Goal: Answer question/provide support: Share knowledge or assist other users

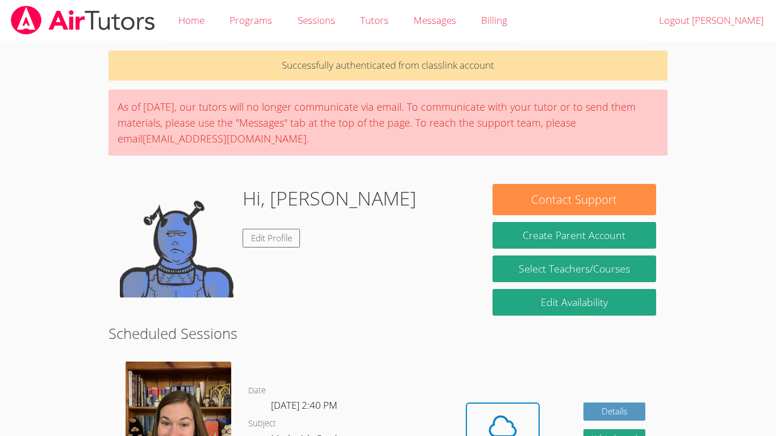
scroll to position [131, 0]
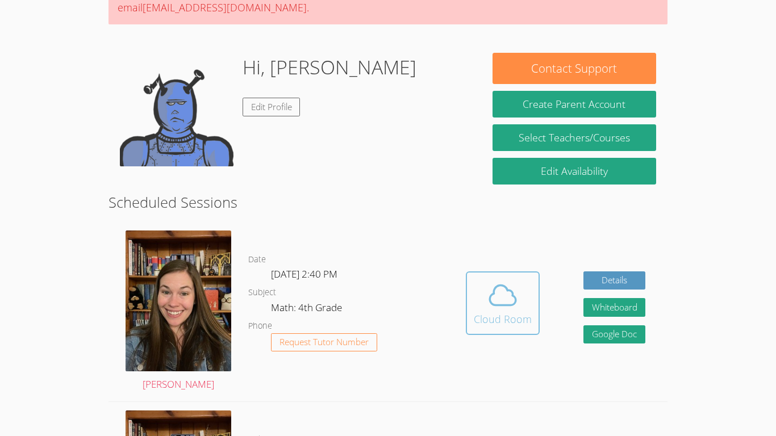
click at [498, 300] on icon at bounding box center [503, 295] width 32 height 32
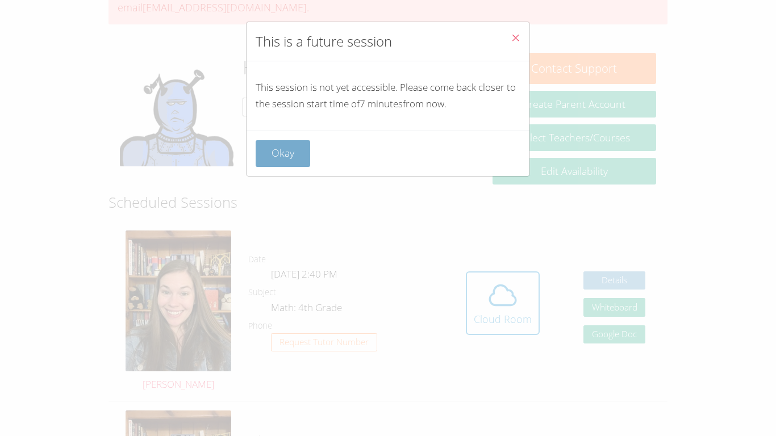
click at [300, 153] on button "Okay" at bounding box center [283, 153] width 55 height 27
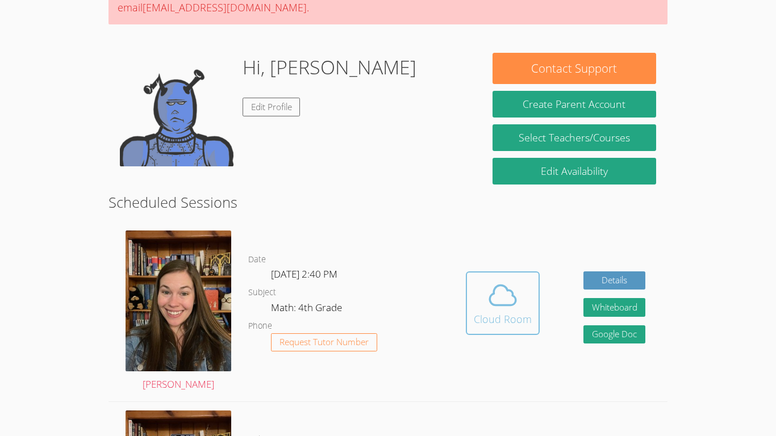
click at [484, 299] on span at bounding box center [503, 295] width 58 height 32
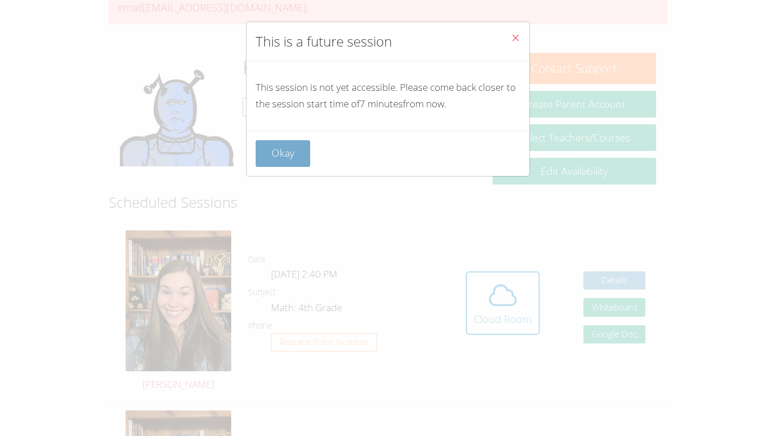
click at [282, 156] on button "Okay" at bounding box center [283, 153] width 55 height 27
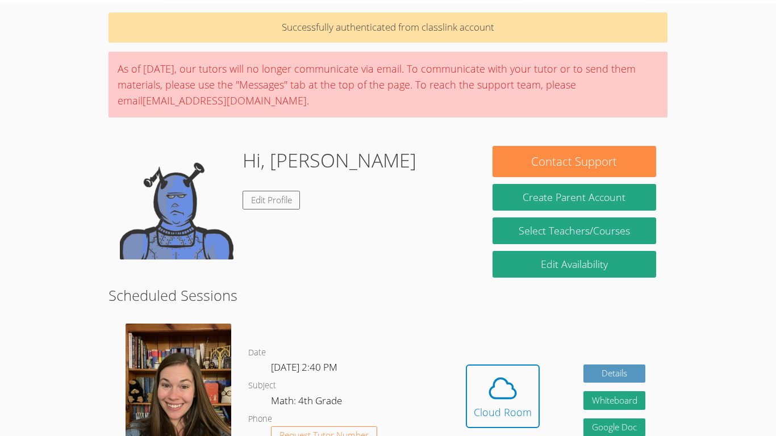
scroll to position [0, 0]
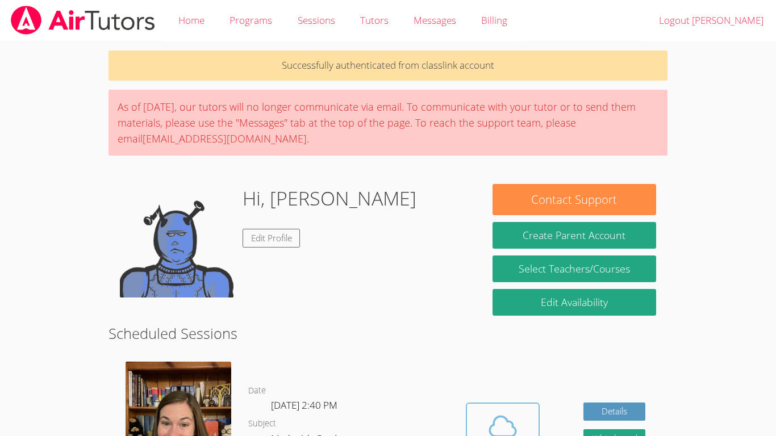
click at [479, 418] on span at bounding box center [503, 427] width 58 height 32
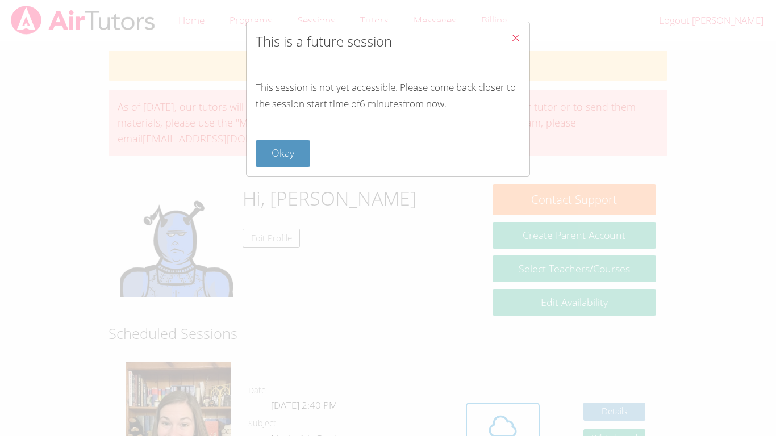
click at [517, 47] on button "Close" at bounding box center [515, 39] width 28 height 35
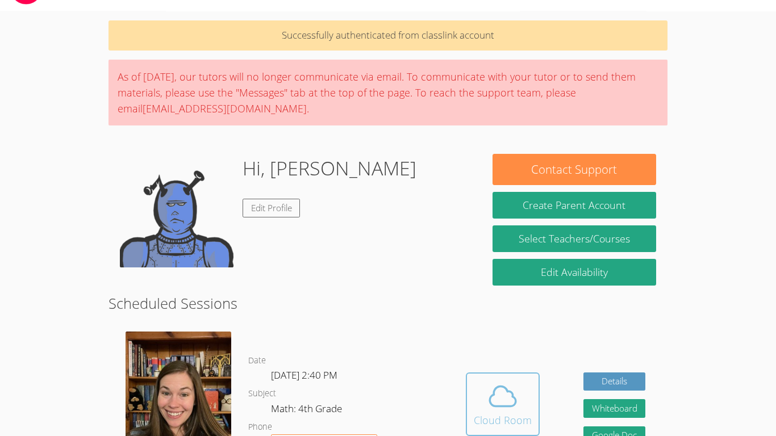
click at [472, 372] on button "Cloud Room" at bounding box center [503, 404] width 74 height 64
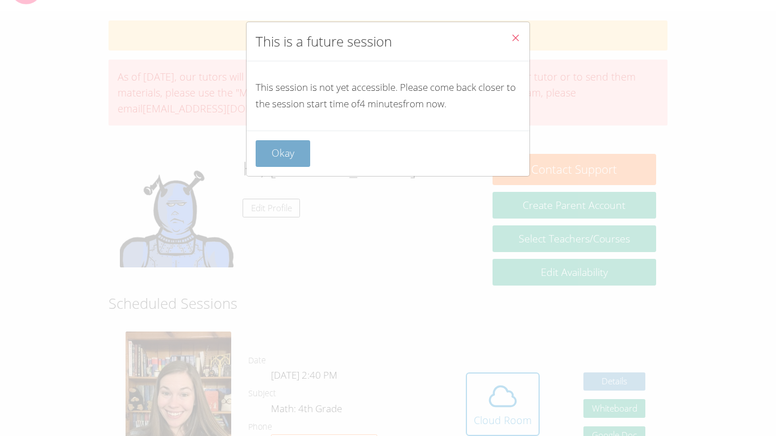
click at [296, 148] on button "Okay" at bounding box center [283, 153] width 55 height 27
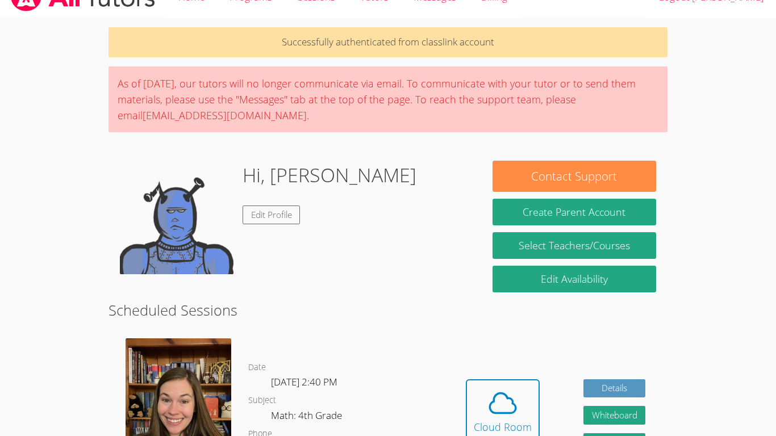
scroll to position [27, 0]
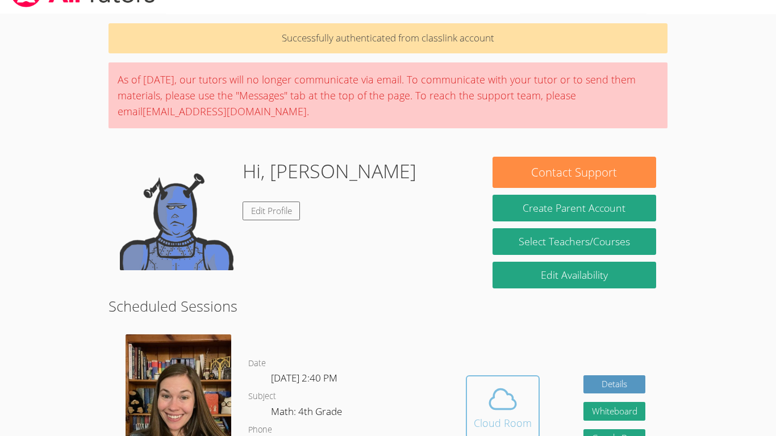
click at [530, 405] on button "Cloud Room" at bounding box center [503, 407] width 74 height 64
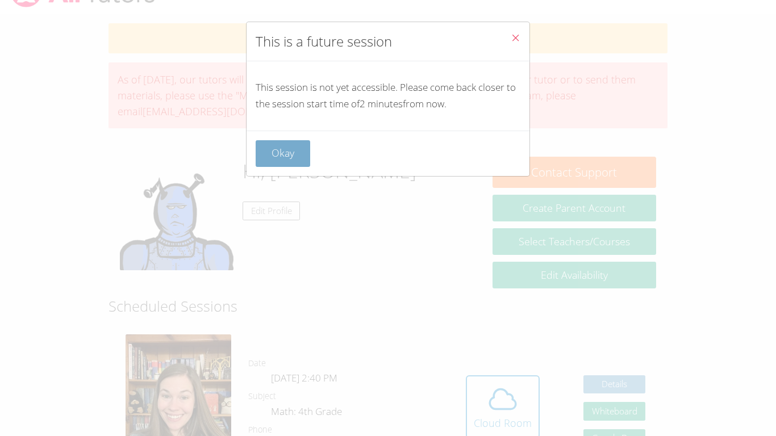
click at [277, 144] on button "Okay" at bounding box center [283, 153] width 55 height 27
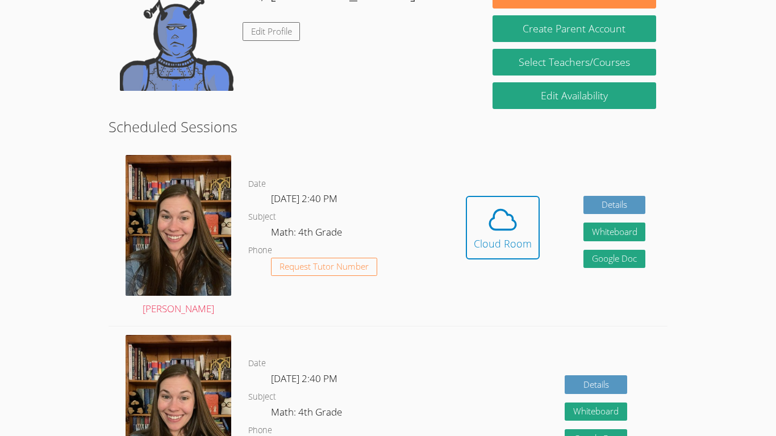
scroll to position [228, 0]
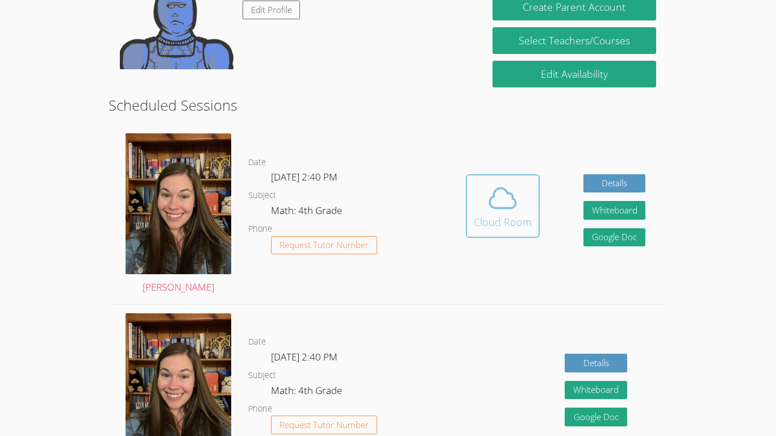
click at [496, 180] on button "Cloud Room" at bounding box center [503, 206] width 74 height 64
click at [504, 195] on icon at bounding box center [503, 198] width 32 height 32
click at [494, 208] on icon at bounding box center [502, 198] width 26 height 20
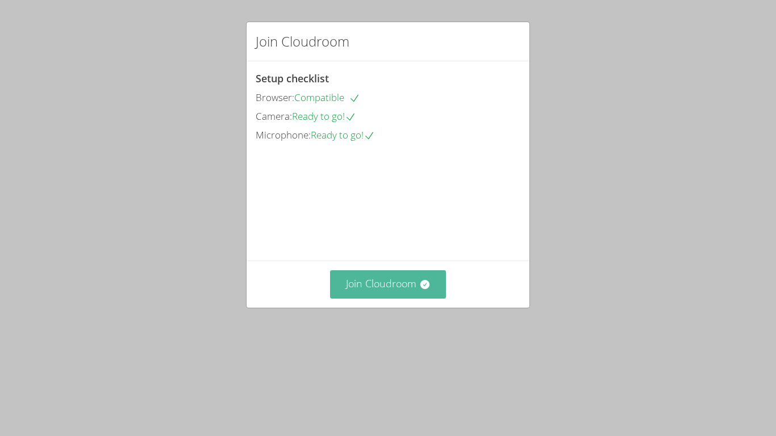
click at [376, 298] on button "Join Cloudroom" at bounding box center [388, 284] width 116 height 28
click at [407, 298] on button "Join Cloudroom" at bounding box center [388, 284] width 116 height 28
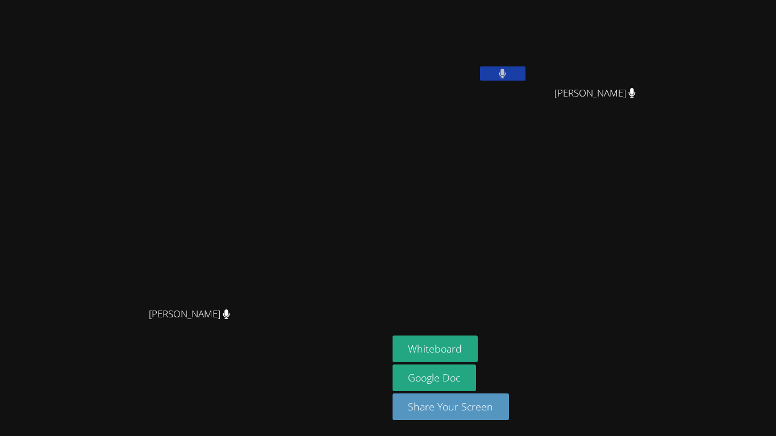
click at [525, 69] on button at bounding box center [502, 73] width 45 height 14
click at [525, 71] on button at bounding box center [502, 73] width 45 height 14
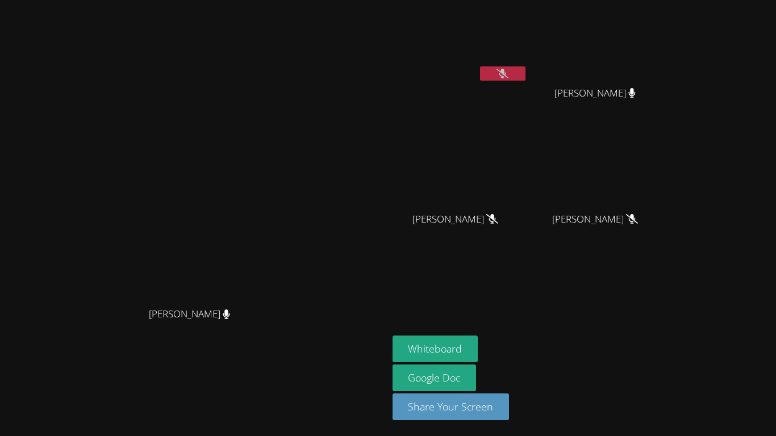
click at [525, 71] on button at bounding box center [502, 73] width 45 height 14
click at [230, 323] on span "[PERSON_NAME]" at bounding box center [189, 314] width 81 height 16
click at [508, 76] on icon at bounding box center [502, 74] width 12 height 10
click at [506, 76] on icon at bounding box center [502, 74] width 7 height 10
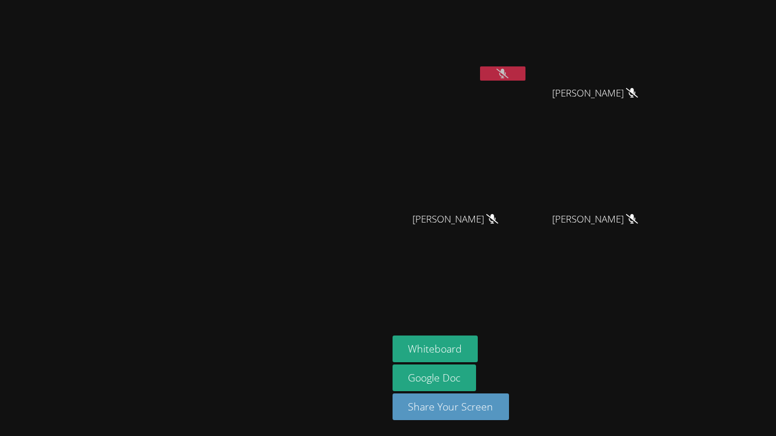
click at [508, 76] on icon at bounding box center [502, 74] width 12 height 10
click at [506, 76] on icon at bounding box center [502, 74] width 7 height 10
click at [508, 76] on icon at bounding box center [502, 74] width 12 height 10
click at [506, 76] on icon at bounding box center [502, 74] width 7 height 10
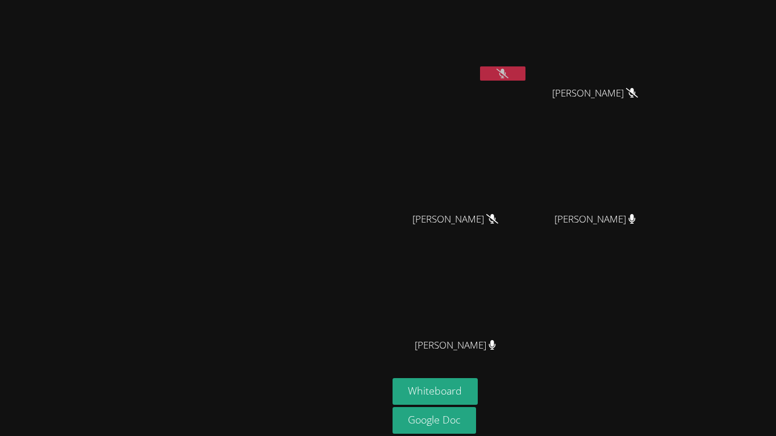
click at [508, 76] on icon at bounding box center [502, 74] width 12 height 10
click at [506, 76] on icon at bounding box center [502, 74] width 7 height 10
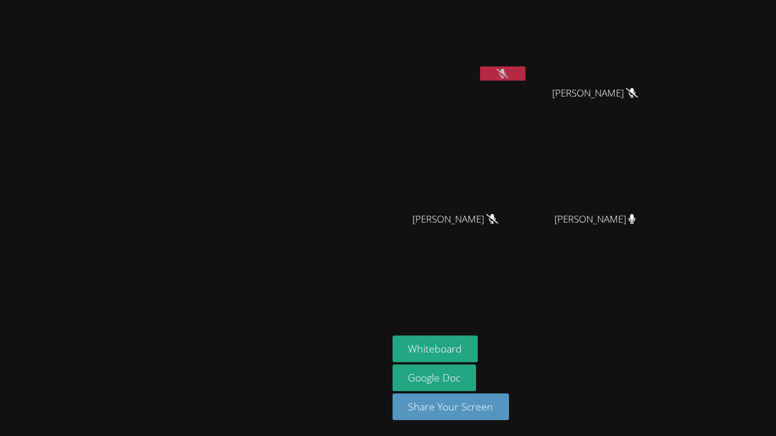
click at [508, 76] on icon at bounding box center [502, 74] width 12 height 10
click at [506, 76] on icon at bounding box center [502, 74] width 7 height 10
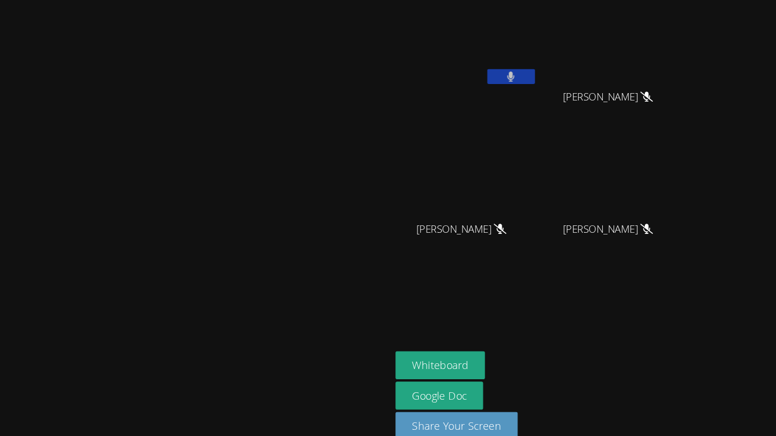
click at [525, 68] on button at bounding box center [502, 73] width 45 height 14
click at [525, 76] on button at bounding box center [502, 73] width 45 height 14
click at [525, 78] on button at bounding box center [502, 73] width 45 height 14
click at [508, 70] on icon at bounding box center [502, 74] width 12 height 10
click at [506, 72] on icon at bounding box center [502, 74] width 7 height 10
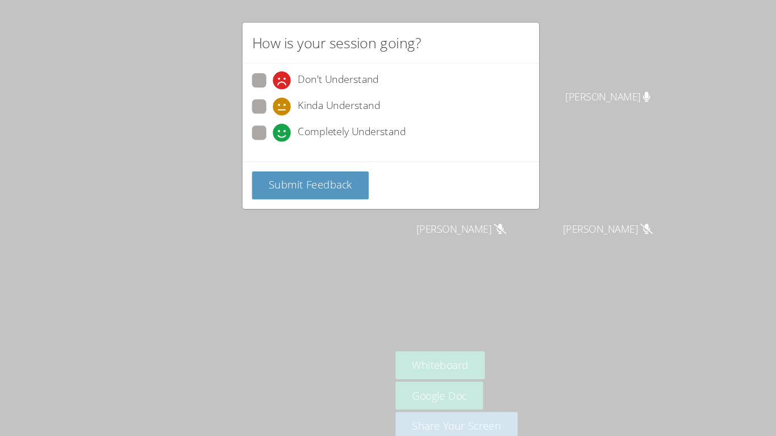
click at [315, 127] on span "Completely Understand" at bounding box center [350, 127] width 103 height 17
click at [285, 127] on input "Completely Understand" at bounding box center [280, 125] width 10 height 10
radio input "true"
click at [314, 169] on button "Submit Feedback" at bounding box center [311, 177] width 111 height 27
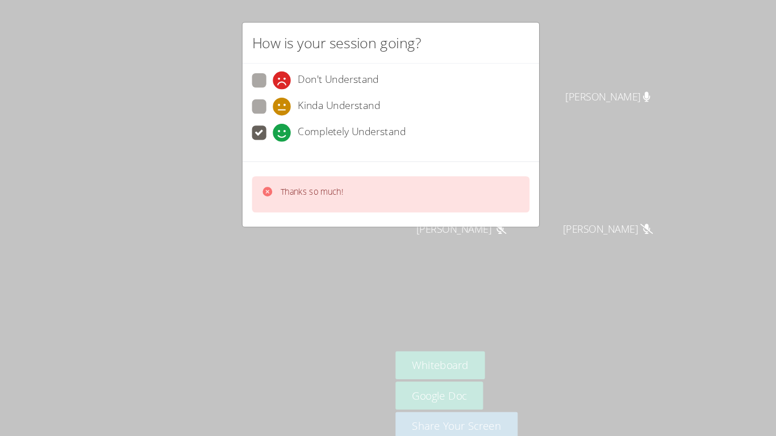
click at [325, 240] on div "How is your session going? Don't Understand Kinda Understand Completely Underst…" at bounding box center [388, 218] width 776 height 436
click at [316, 189] on p "Thanks so much!" at bounding box center [313, 183] width 60 height 11
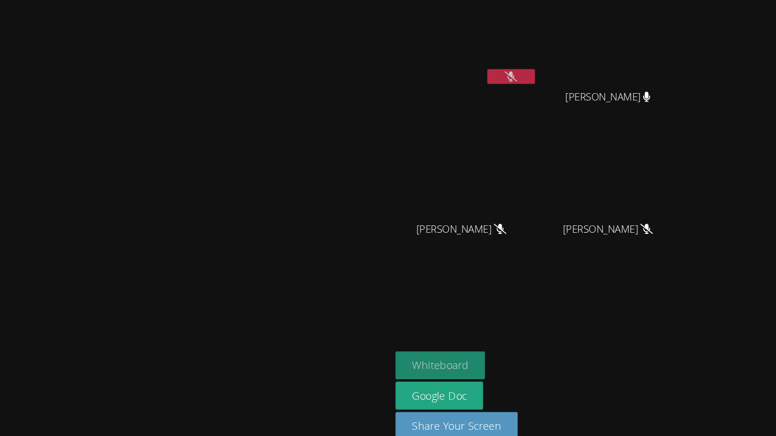
click at [478, 353] on button "Whiteboard" at bounding box center [435, 349] width 86 height 27
click at [525, 77] on button at bounding box center [502, 73] width 45 height 14
click at [506, 73] on icon at bounding box center [502, 74] width 7 height 10
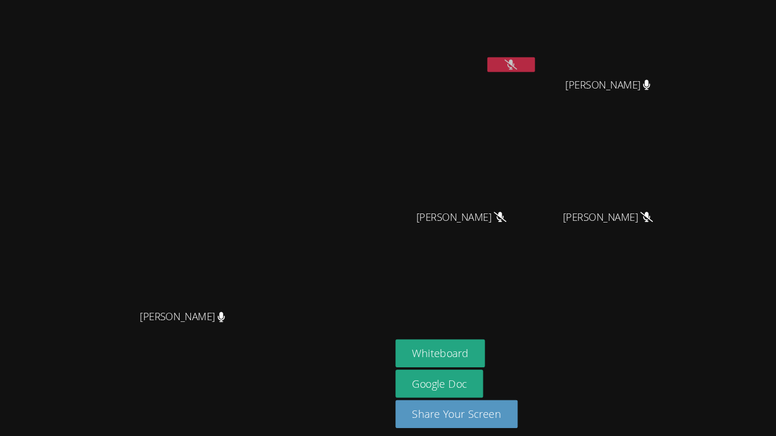
click at [478, 61] on div "[PERSON_NAME] [PERSON_NAME] [PERSON_NAME] [PERSON_NAME] [PERSON_NAME] [PERSON_N…" at bounding box center [388, 218] width 776 height 436
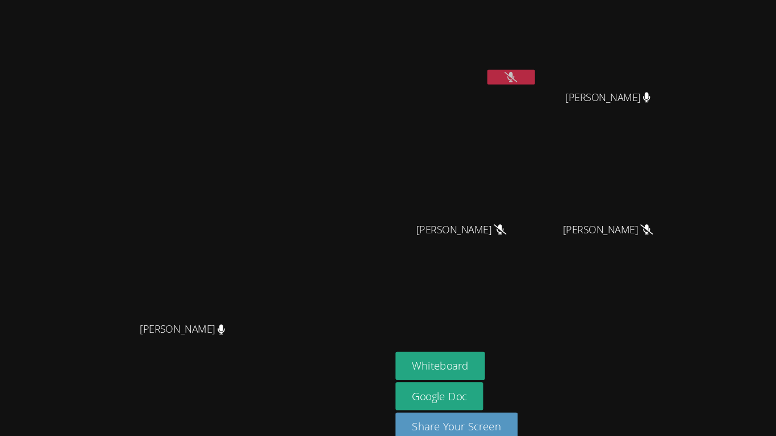
click at [525, 78] on button at bounding box center [502, 73] width 45 height 14
click at [525, 76] on button at bounding box center [502, 73] width 45 height 14
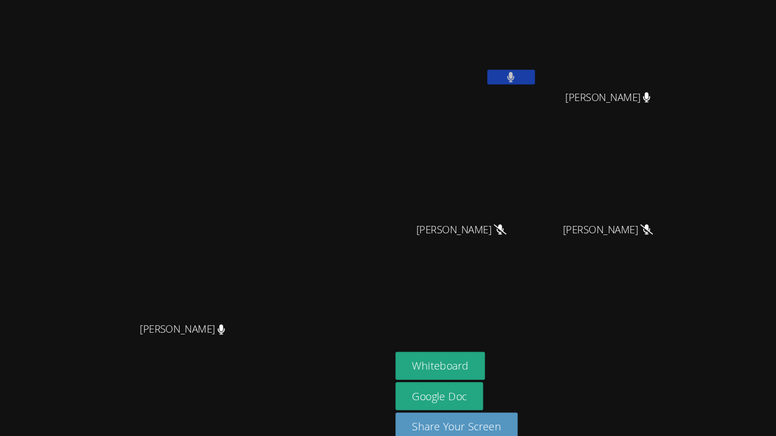
click at [525, 76] on button at bounding box center [502, 73] width 45 height 14
